Goal: Task Accomplishment & Management: Manage account settings

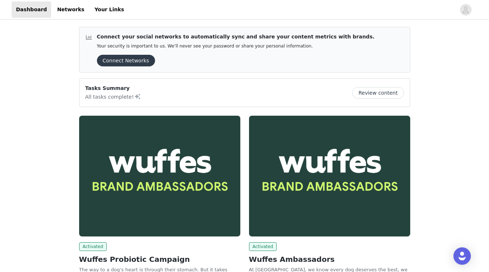
click at [46, 62] on div "Connect your social networks to automatically sync and share your content metri…" at bounding box center [244, 186] width 489 height 331
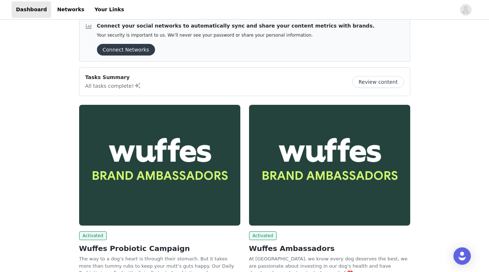
scroll to position [21, 0]
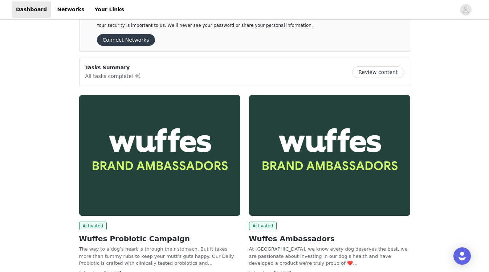
click at [114, 59] on article "Tasks Summary All tasks complete! Review content" at bounding box center [244, 72] width 331 height 29
click at [120, 66] on p "Tasks Summary" at bounding box center [113, 68] width 56 height 8
click at [361, 69] on button "Review content" at bounding box center [378, 72] width 52 height 12
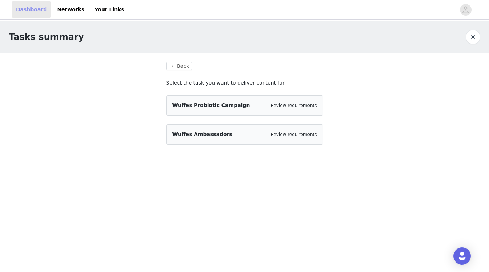
click at [38, 6] on link "Dashboard" at bounding box center [32, 9] width 40 height 16
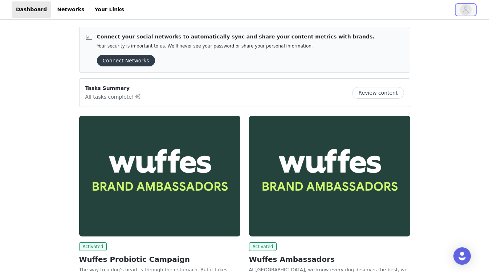
click at [468, 11] on icon "avatar" at bounding box center [465, 10] width 7 height 12
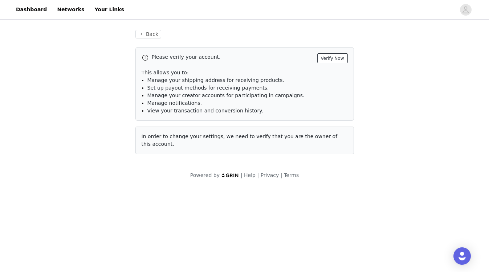
click at [328, 56] on button "Verify Now" at bounding box center [332, 58] width 30 height 10
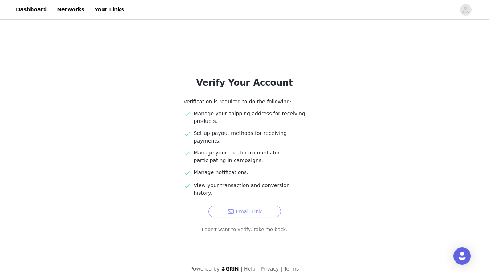
click at [240, 206] on button "Email Link" at bounding box center [244, 212] width 73 height 12
